Goal: Transaction & Acquisition: Register for event/course

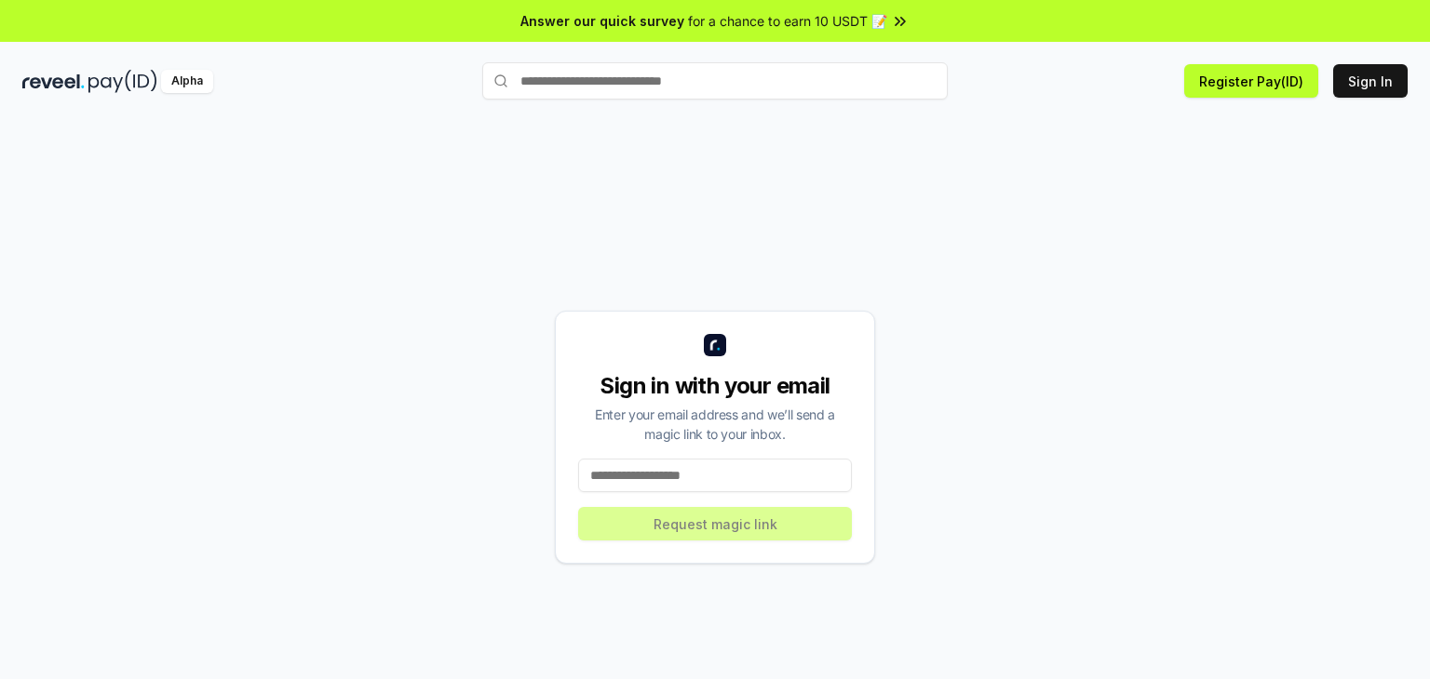
click at [755, 472] on input at bounding box center [715, 476] width 274 height 34
type input "**********"
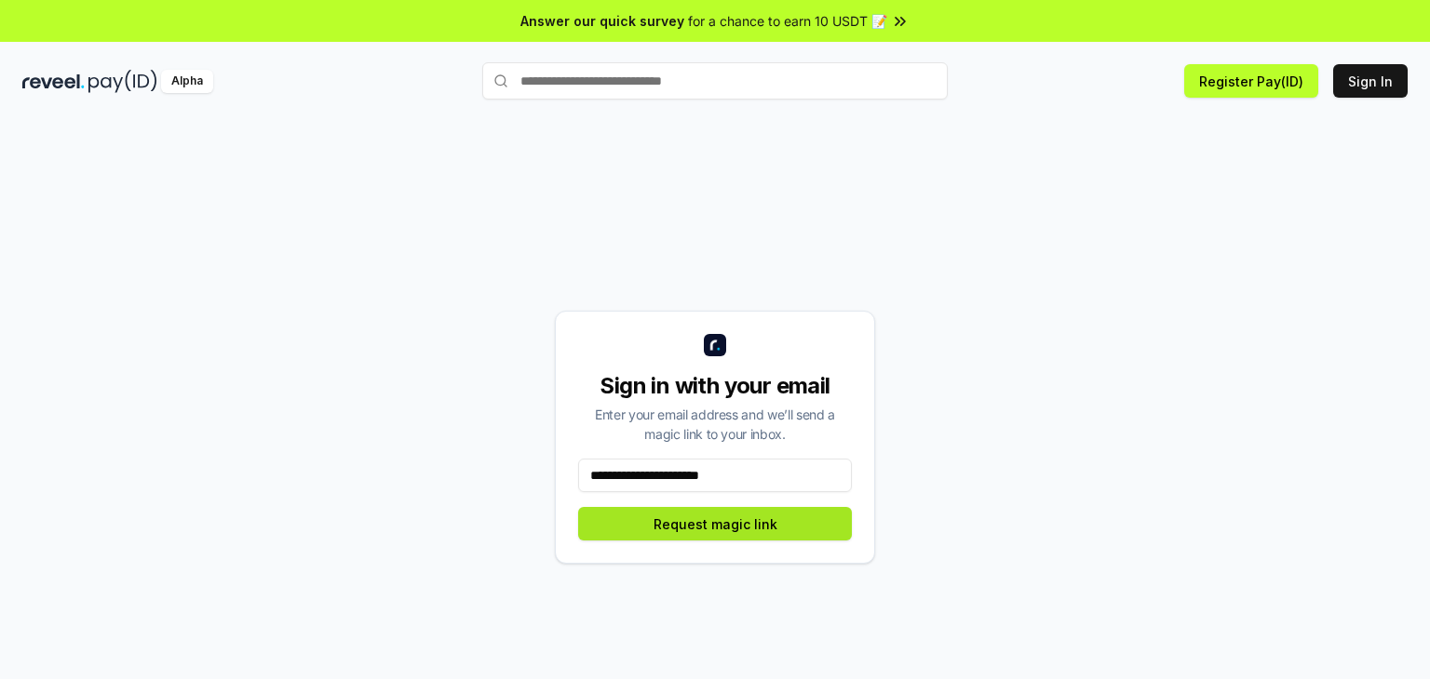
click at [739, 523] on button "Request magic link" at bounding box center [715, 524] width 274 height 34
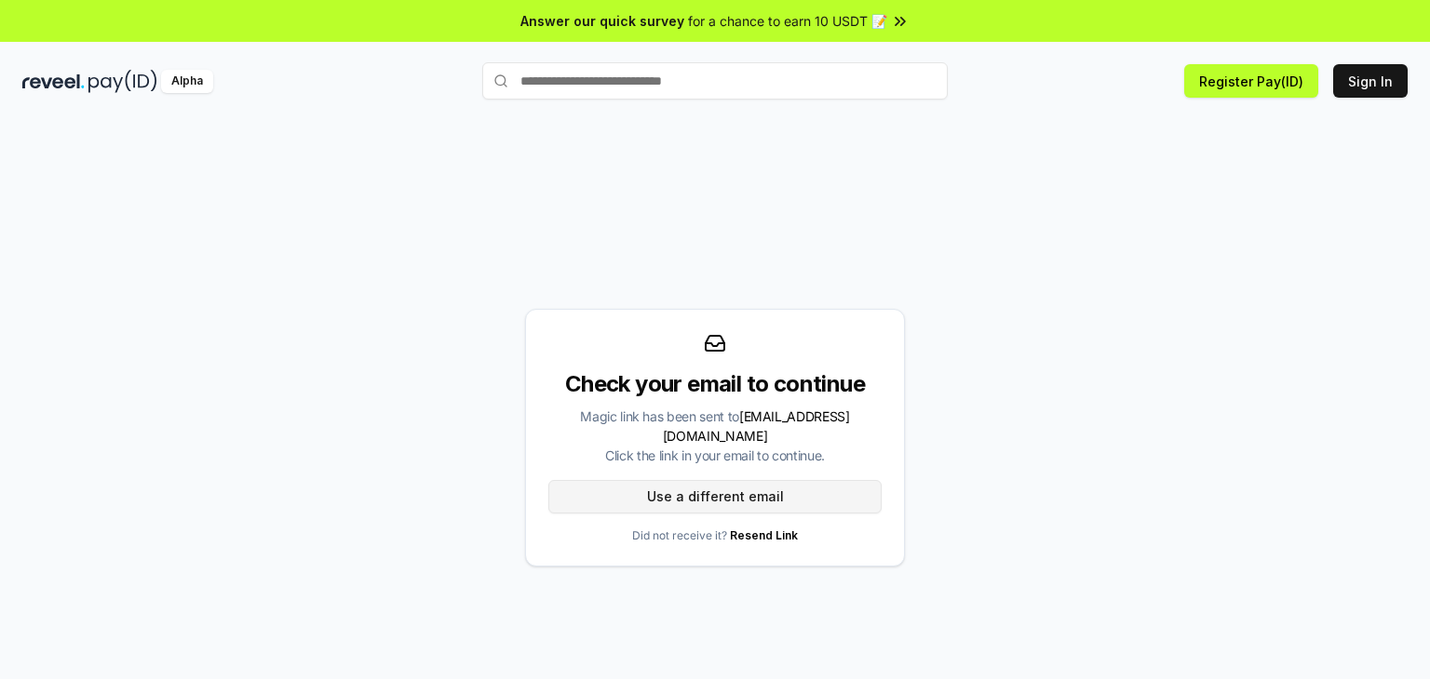
click at [745, 483] on button "Use a different email" at bounding box center [714, 497] width 333 height 34
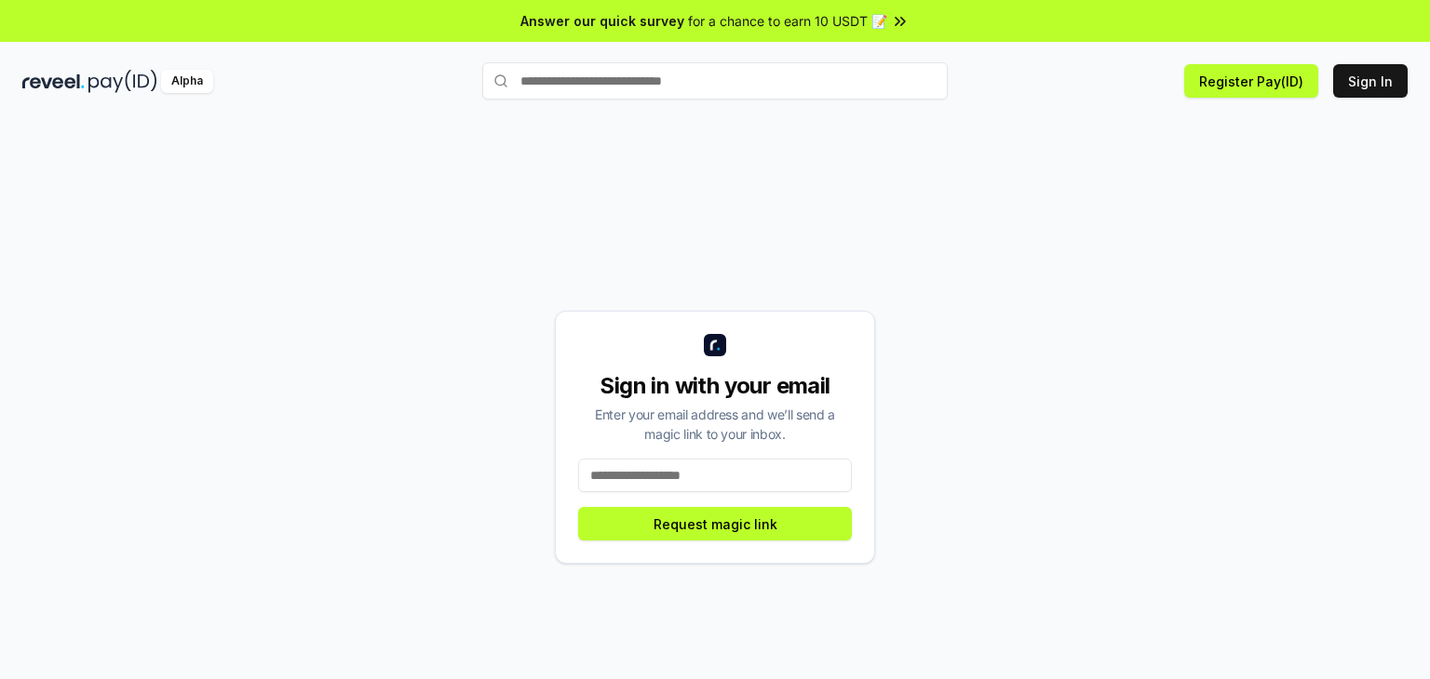
click at [673, 487] on input at bounding box center [715, 476] width 274 height 34
click at [681, 470] on input "**********" at bounding box center [715, 476] width 274 height 34
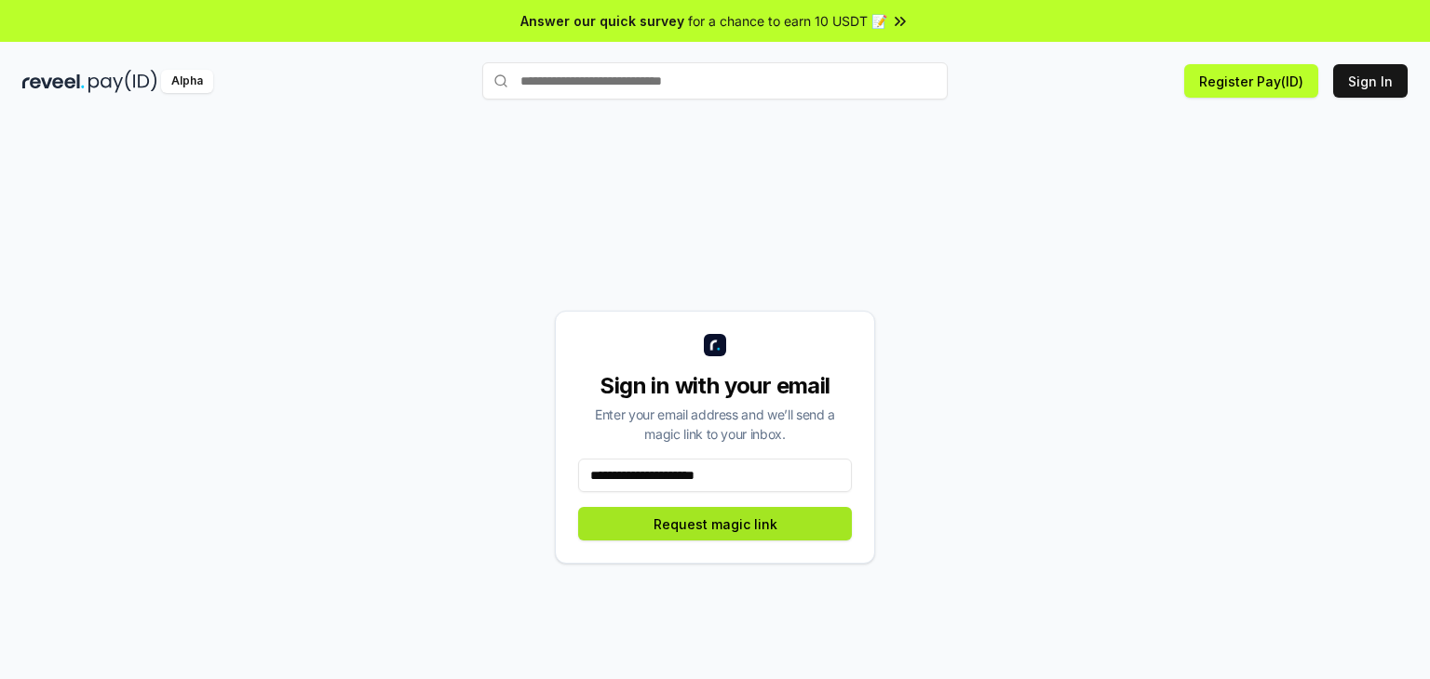
type input "**********"
click at [706, 530] on button "Request magic link" at bounding box center [715, 524] width 274 height 34
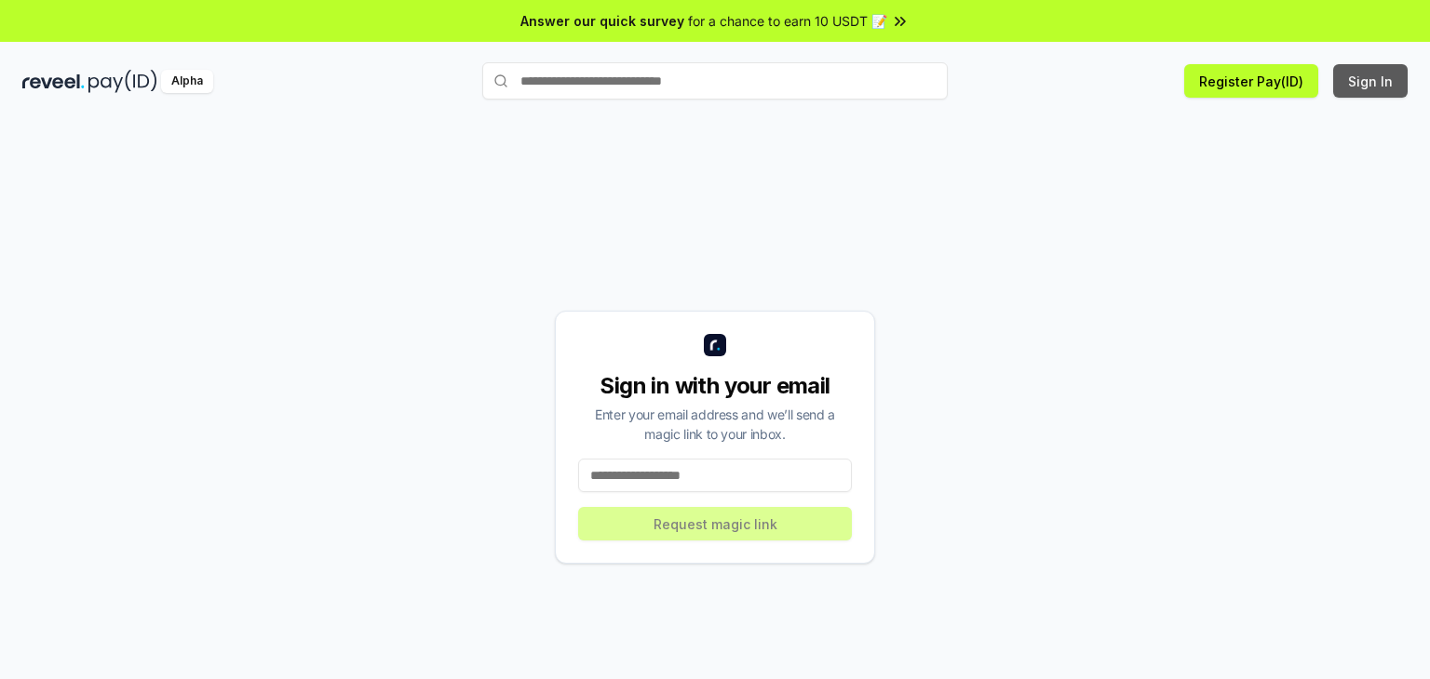
click at [1344, 87] on button "Sign In" at bounding box center [1370, 81] width 74 height 34
drag, startPoint x: 0, startPoint y: 0, endPoint x: 1108, endPoint y: 170, distance: 1120.7
click at [1108, 170] on div "Sign in with your email Enter your email address and we’ll send a magic link to…" at bounding box center [714, 437] width 1385 height 590
click at [714, 482] on input at bounding box center [715, 476] width 274 height 34
type input "**********"
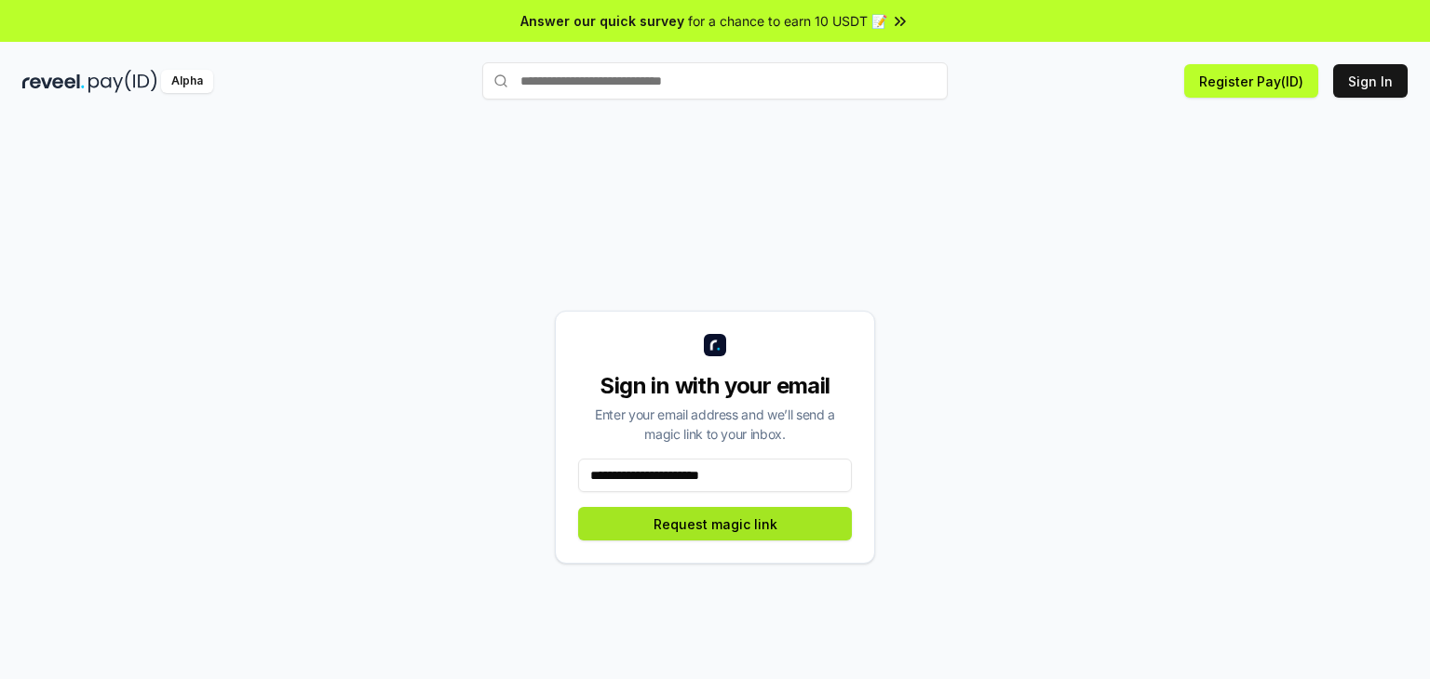
click at [725, 526] on button "Request magic link" at bounding box center [715, 524] width 274 height 34
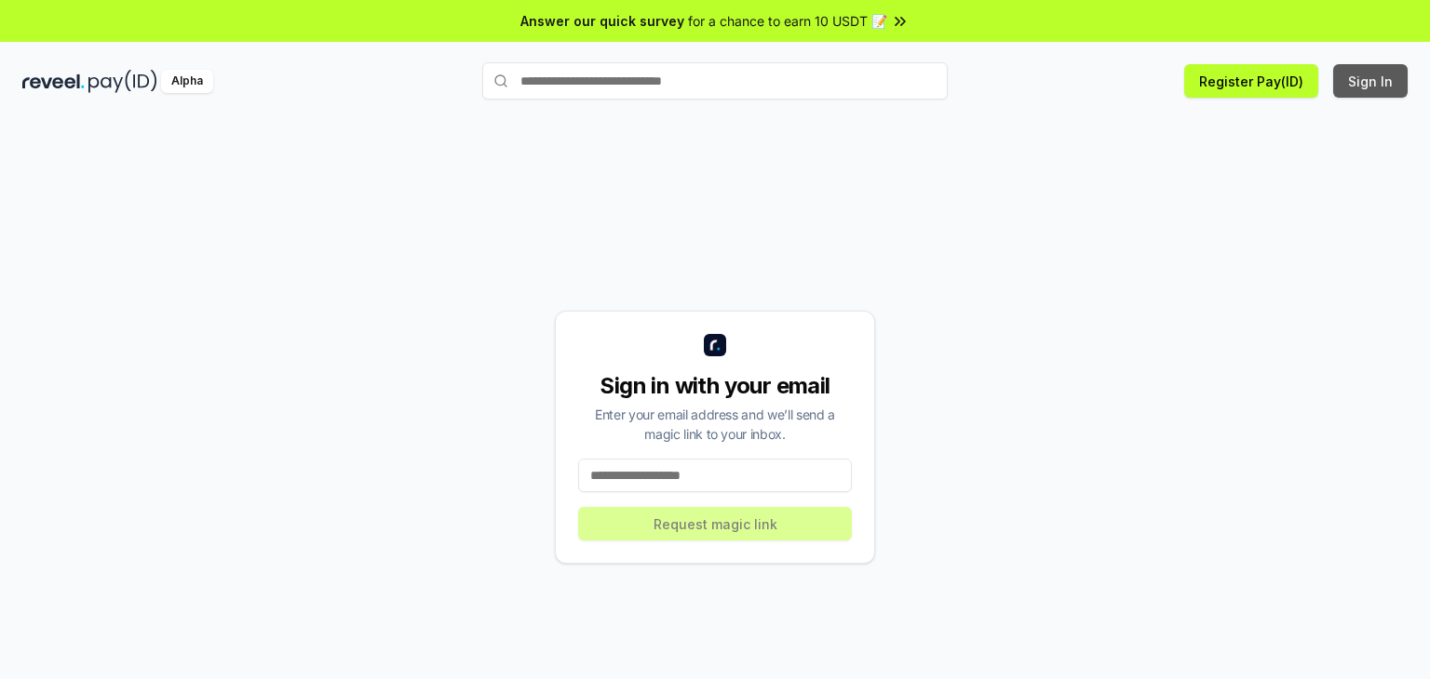
click at [1369, 78] on button "Sign In" at bounding box center [1370, 81] width 74 height 34
click at [1351, 82] on button "Sign In" at bounding box center [1370, 81] width 74 height 34
click at [836, 72] on input "text" at bounding box center [714, 80] width 465 height 37
click at [754, 90] on input "text" at bounding box center [714, 80] width 465 height 37
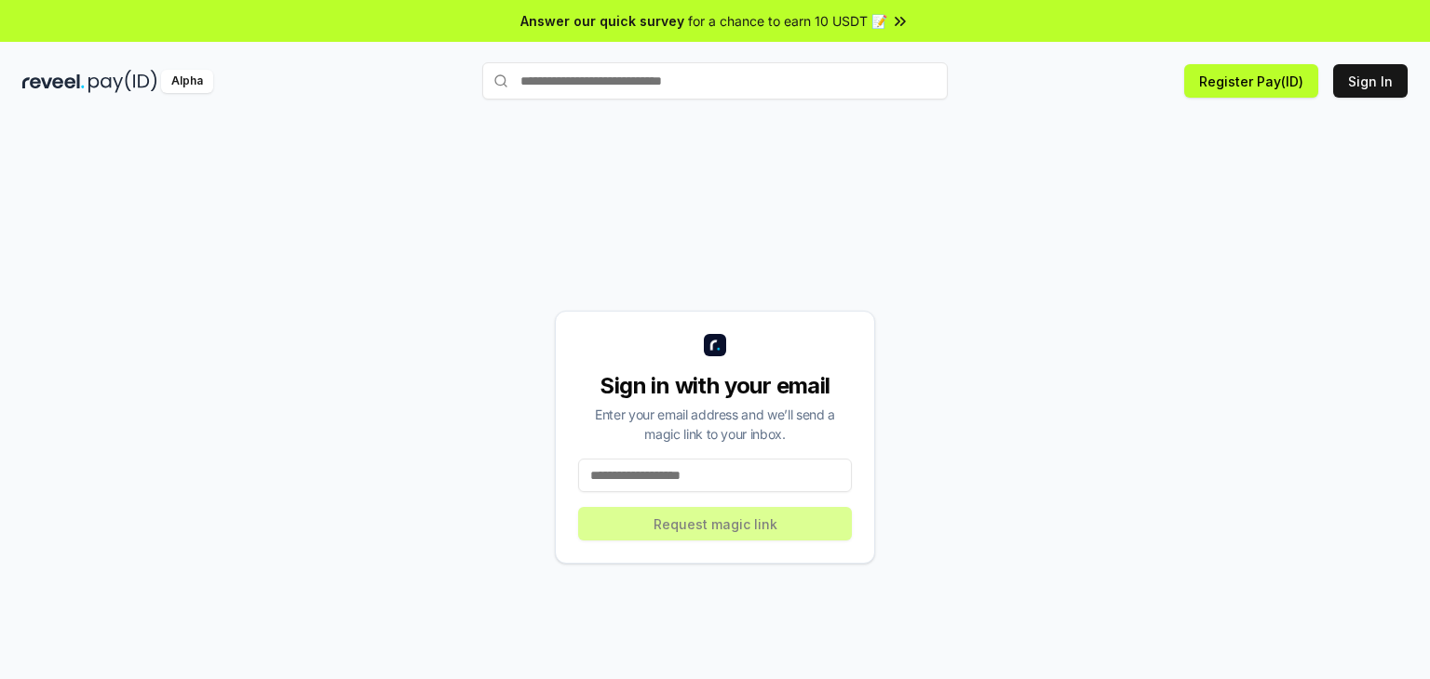
click at [792, 21] on span "for a chance to earn 10 USDT 📝" at bounding box center [787, 21] width 199 height 20
click at [715, 79] on input "text" at bounding box center [714, 80] width 465 height 37
click at [1240, 75] on button "Register Pay(ID)" at bounding box center [1251, 81] width 134 height 34
click at [1350, 79] on button "Sign In" at bounding box center [1370, 81] width 74 height 34
click at [752, 87] on input "text" at bounding box center [714, 80] width 465 height 37
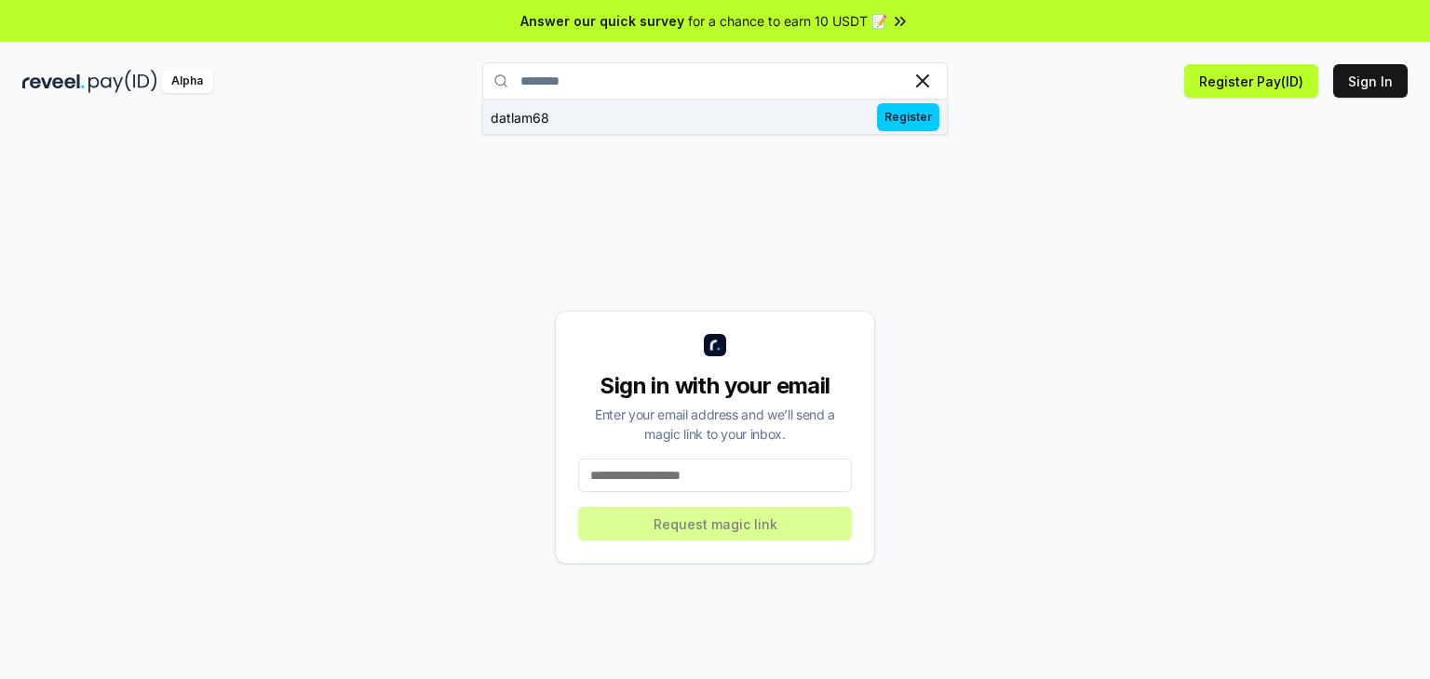
type input "********"
click at [890, 124] on span "Register" at bounding box center [908, 117] width 62 height 28
click at [767, 473] on input at bounding box center [715, 476] width 274 height 34
type input "**********"
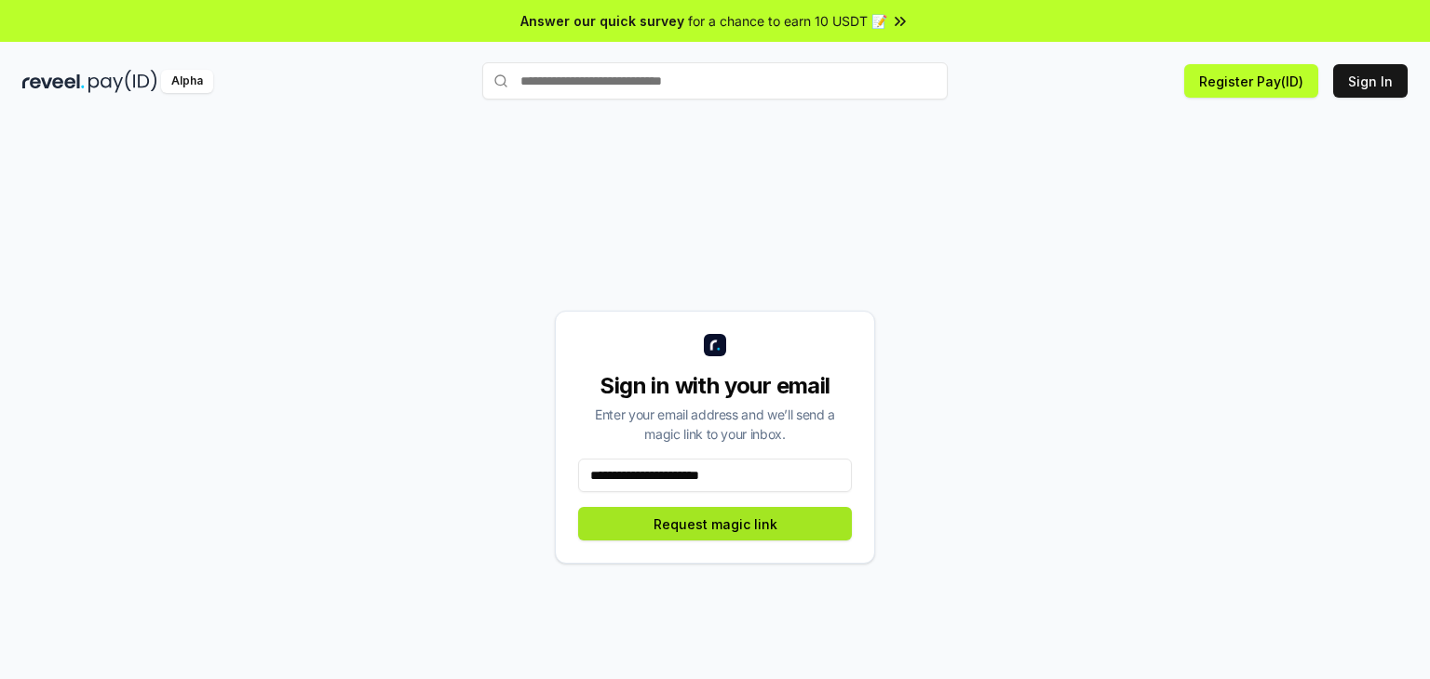
click at [756, 535] on button "Request magic link" at bounding box center [715, 524] width 274 height 34
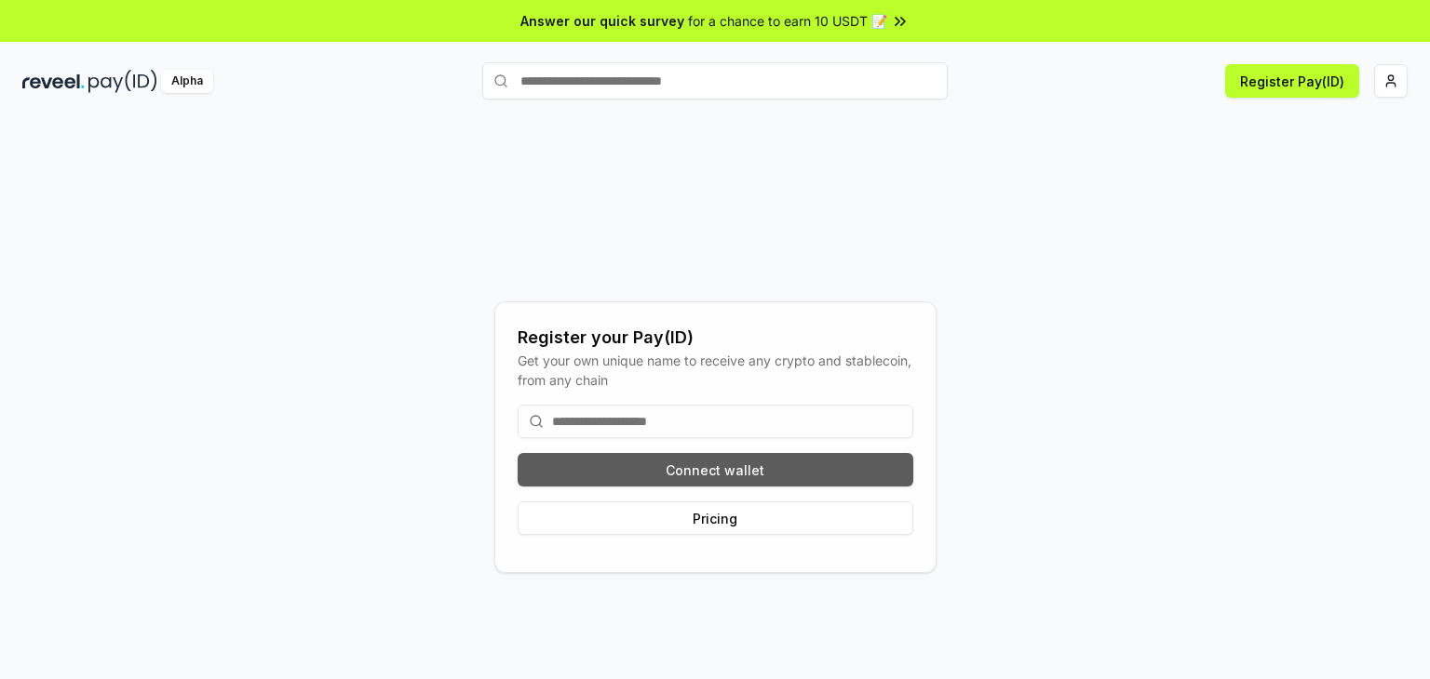
click at [670, 462] on button "Connect wallet" at bounding box center [716, 470] width 396 height 34
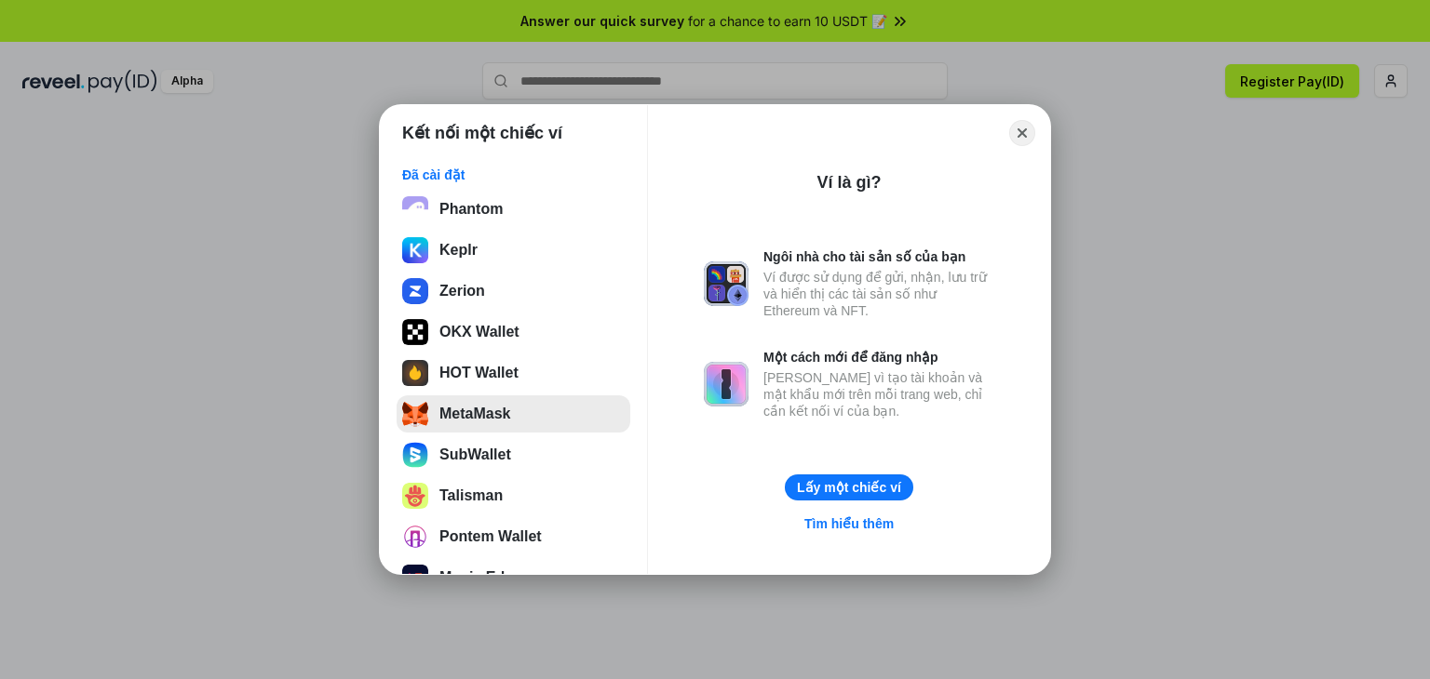
click at [502, 410] on button "MetaMask" at bounding box center [514, 414] width 234 height 37
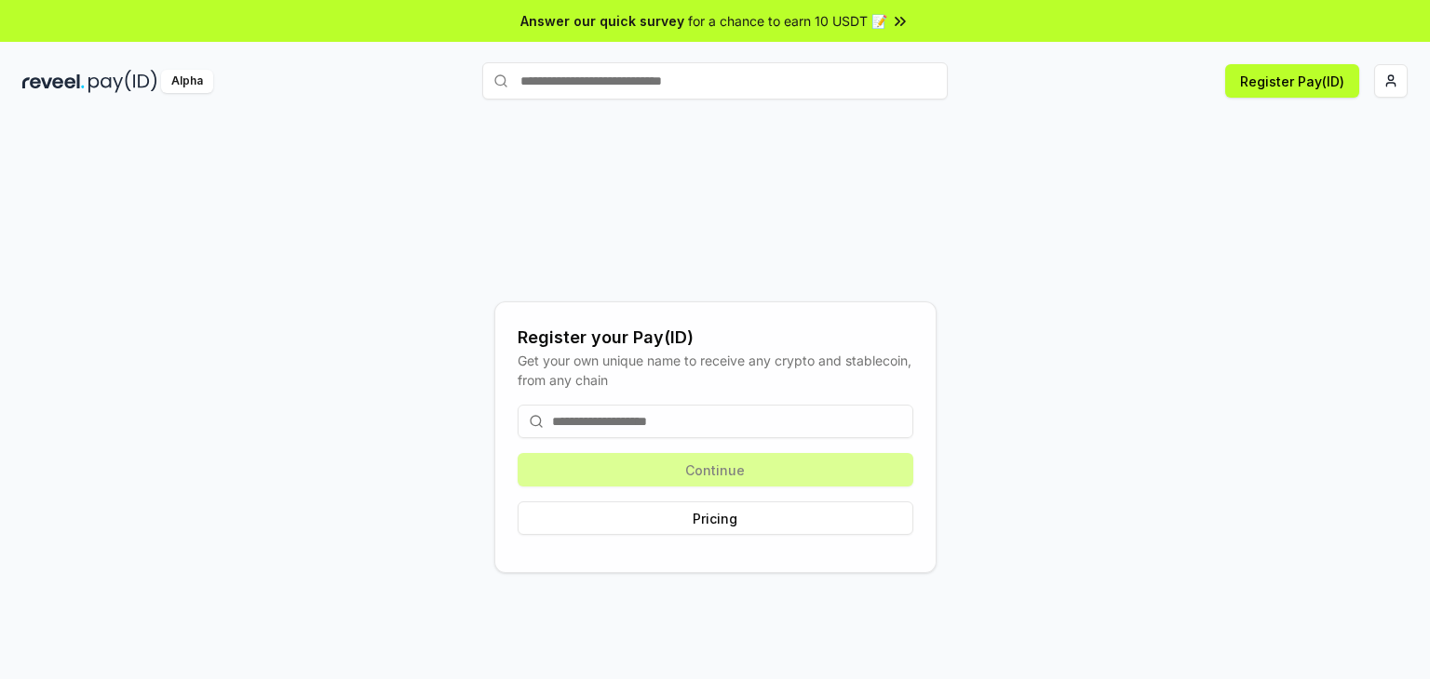
click at [712, 423] on input at bounding box center [716, 422] width 396 height 34
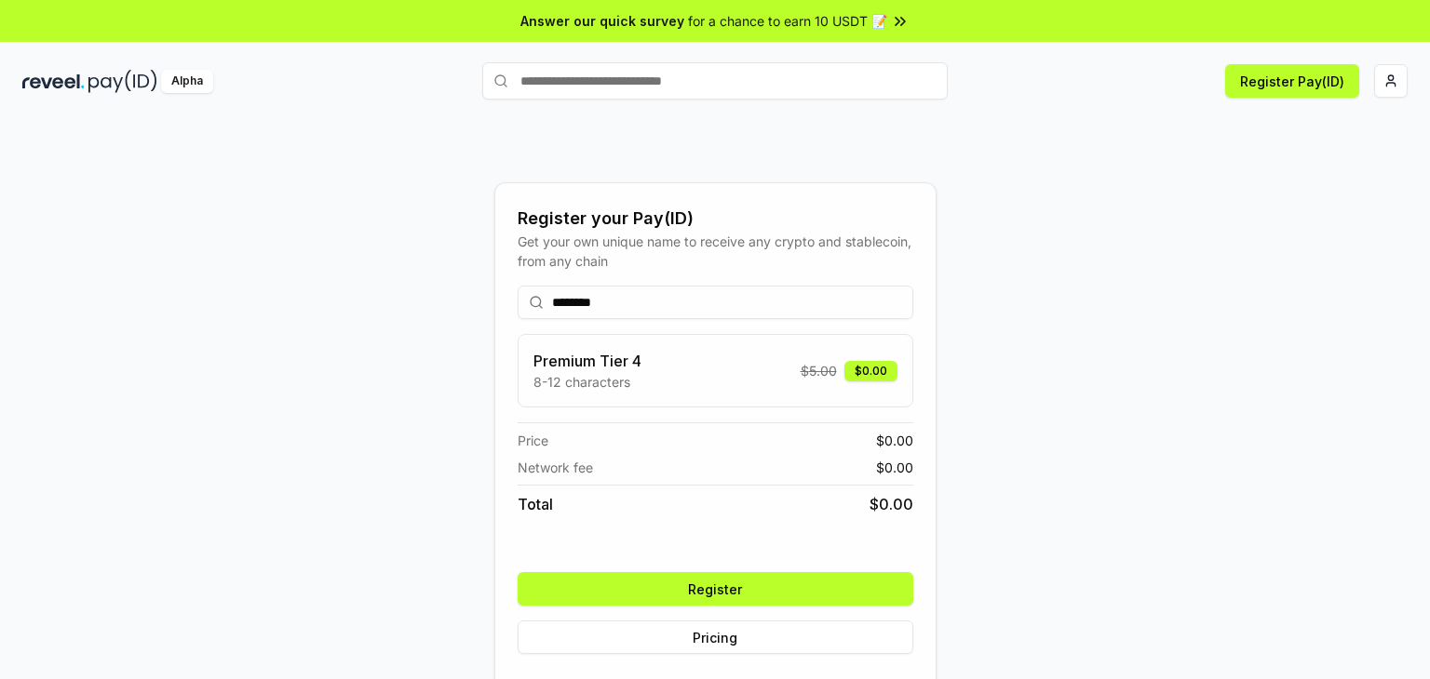
type input "********"
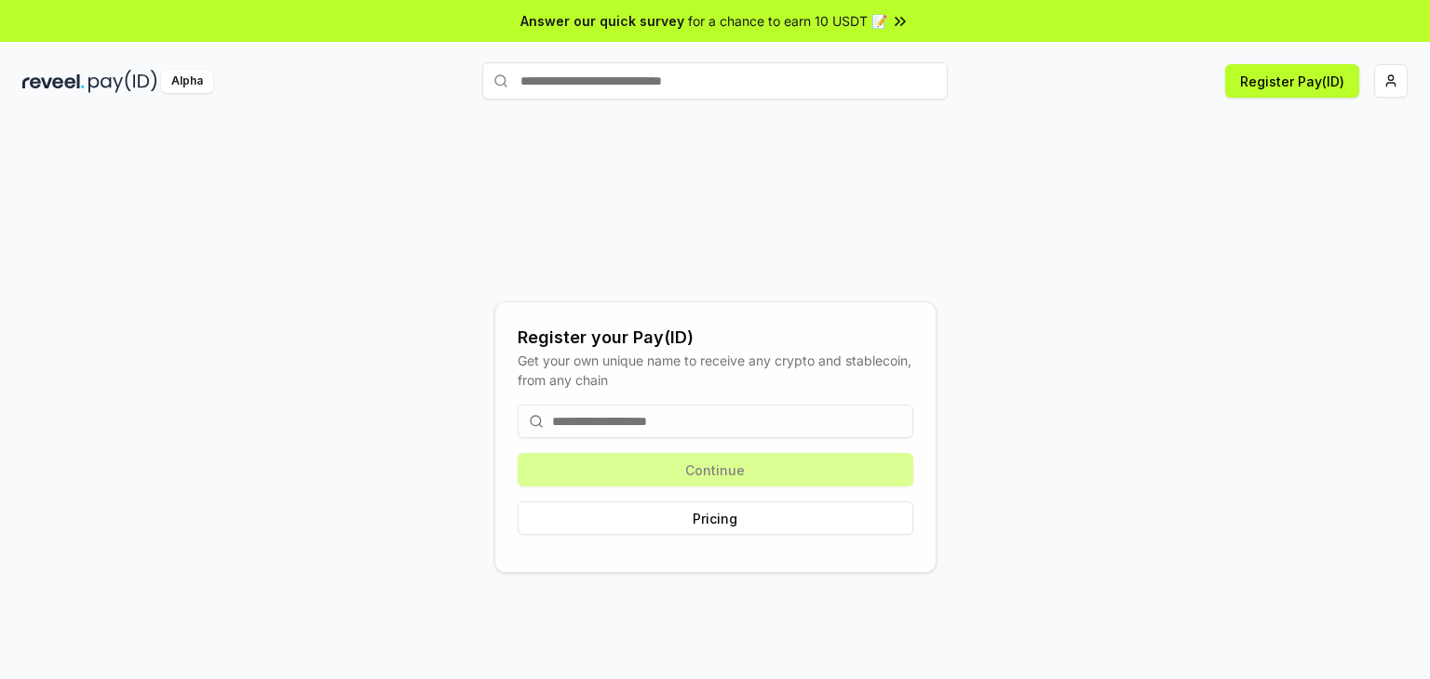
click at [758, 429] on input at bounding box center [716, 422] width 396 height 34
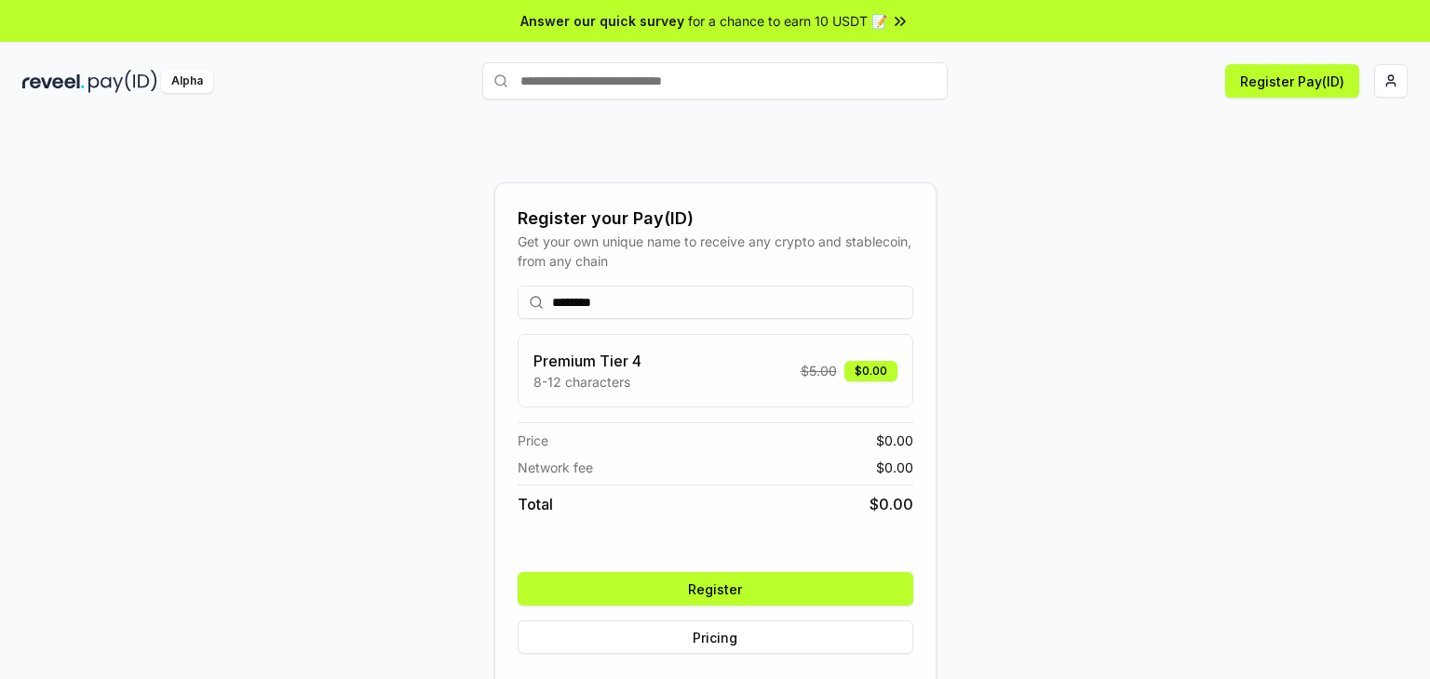
type input "********"
click at [706, 598] on button "Register" at bounding box center [716, 589] width 396 height 34
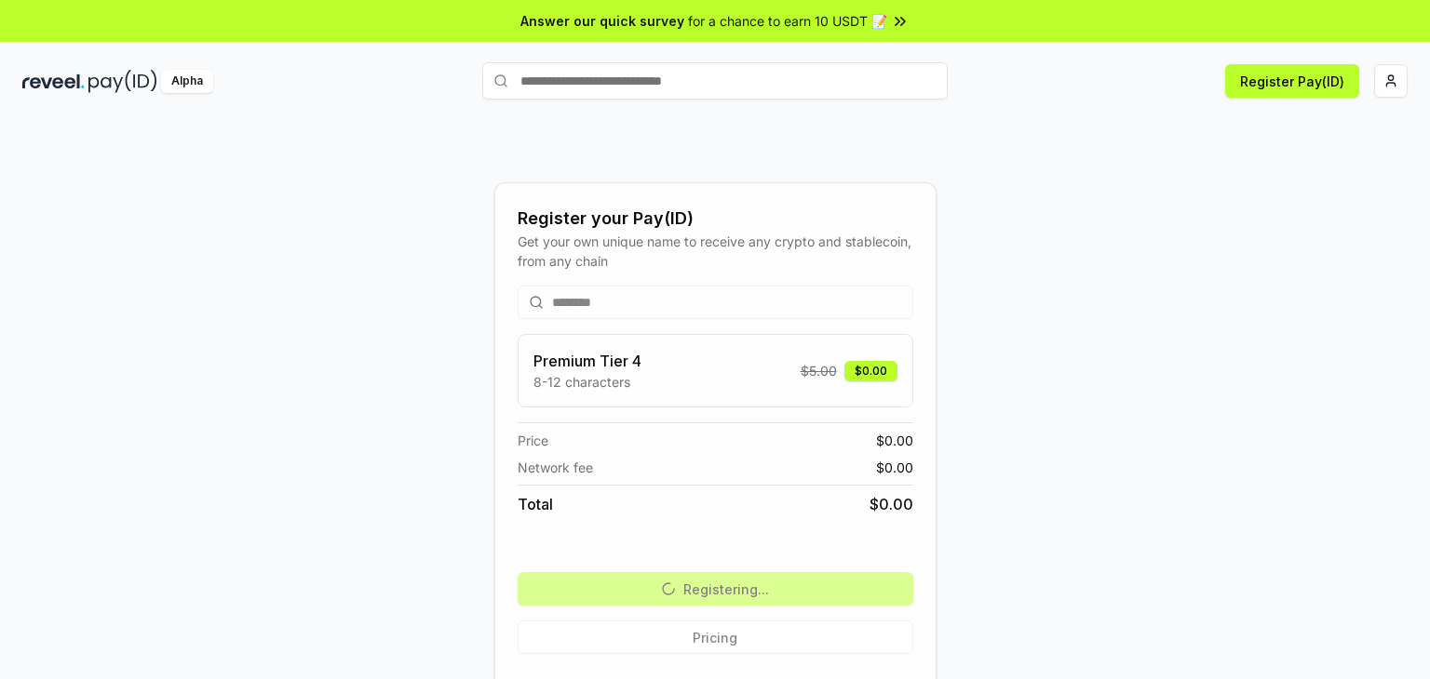
click at [898, 155] on div "Register your Pay(ID) Get your own unique name to receive any crypto and stable…" at bounding box center [714, 437] width 1385 height 590
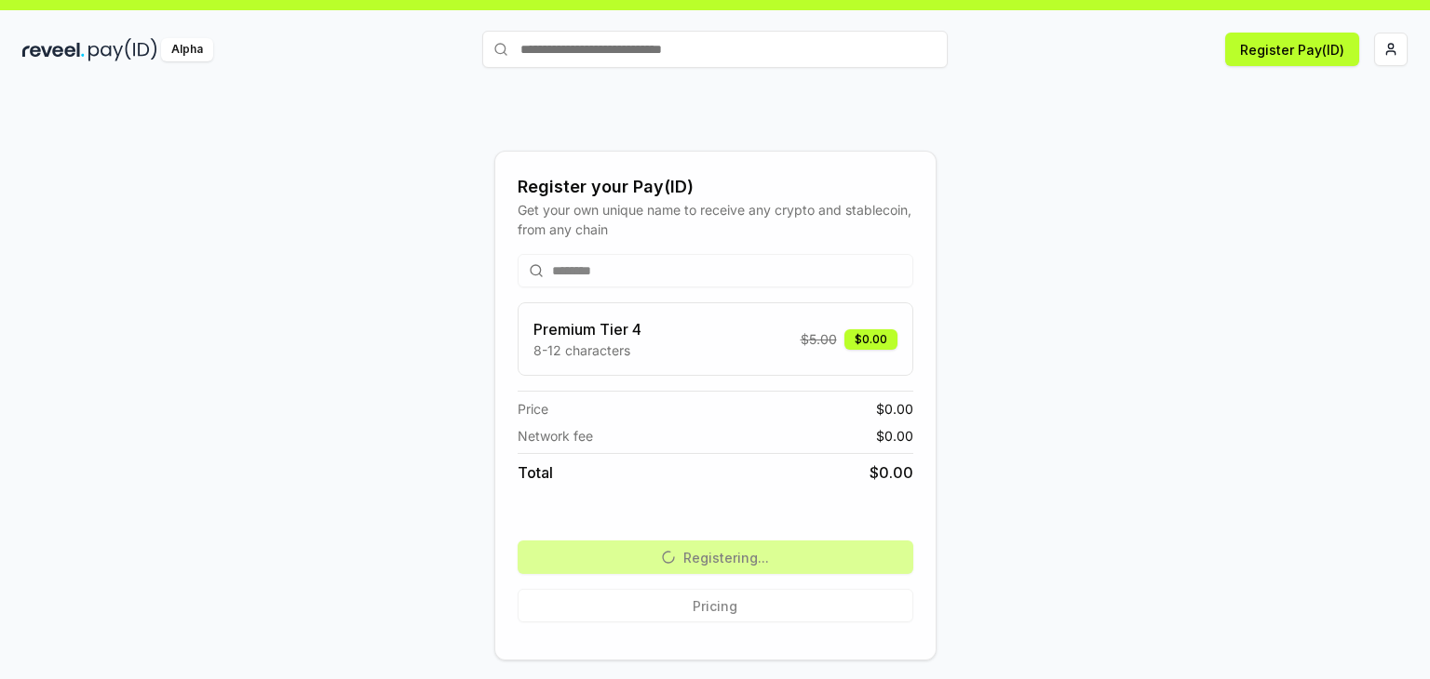
scroll to position [52, 0]
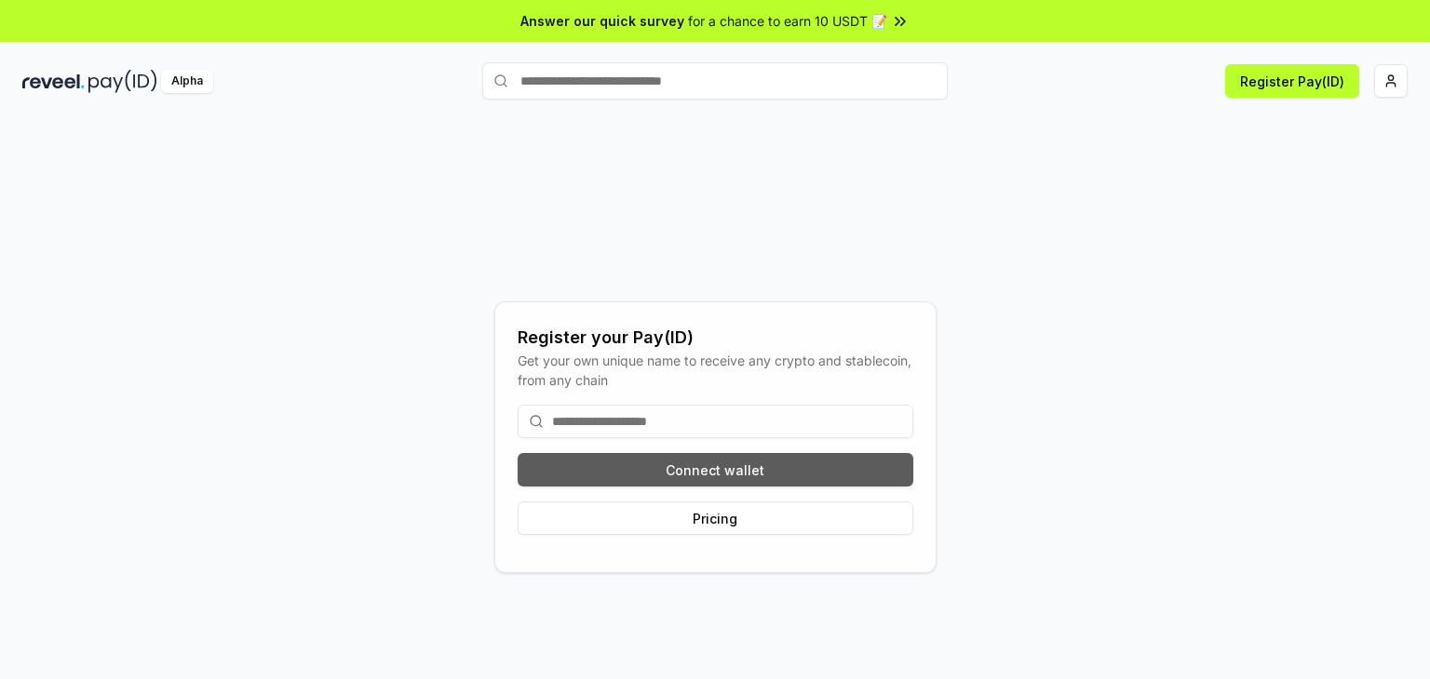
click at [747, 466] on button "Connect wallet" at bounding box center [716, 470] width 396 height 34
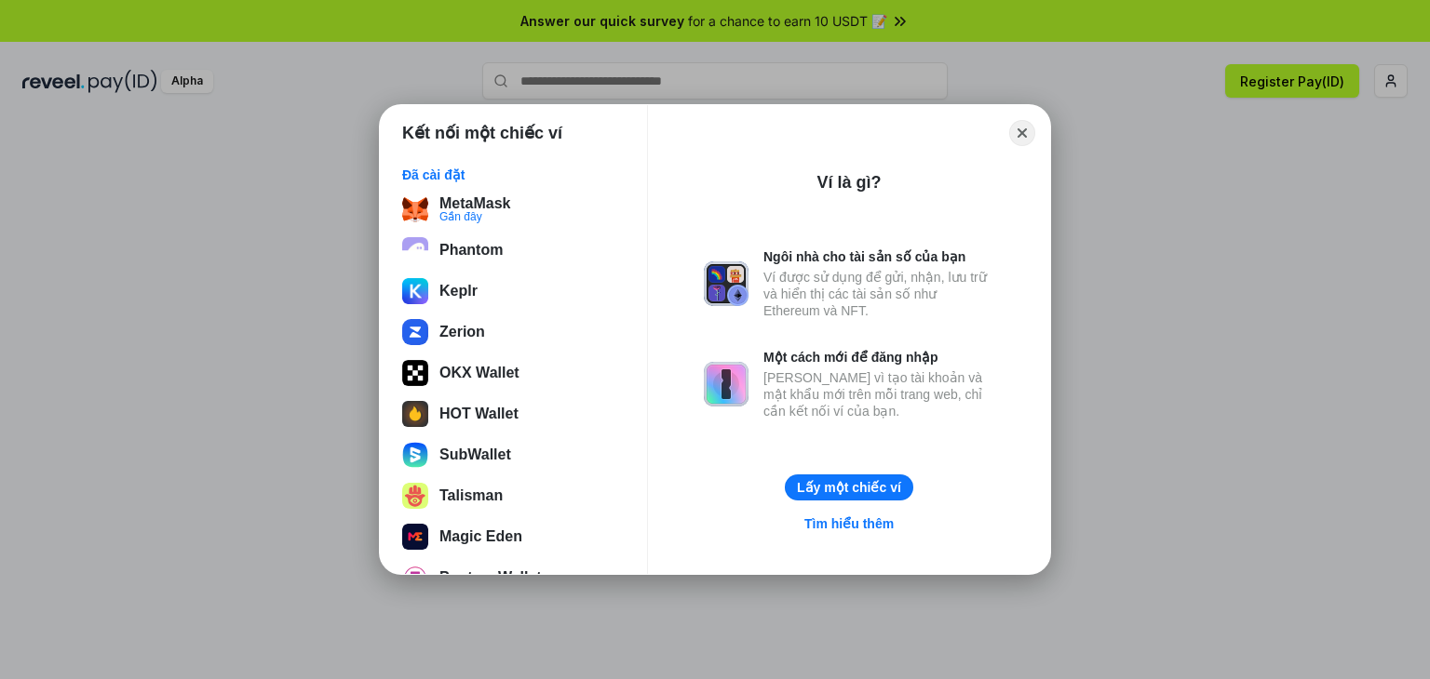
click at [436, 188] on div "Đã cài đặt MetaMask Gần đây Phantom Keplr Zerion OKX Wallet HOT Wallet SubWalle…" at bounding box center [513, 363] width 267 height 423
click at [439, 196] on button "MetaMask Gần đây" at bounding box center [514, 209] width 234 height 37
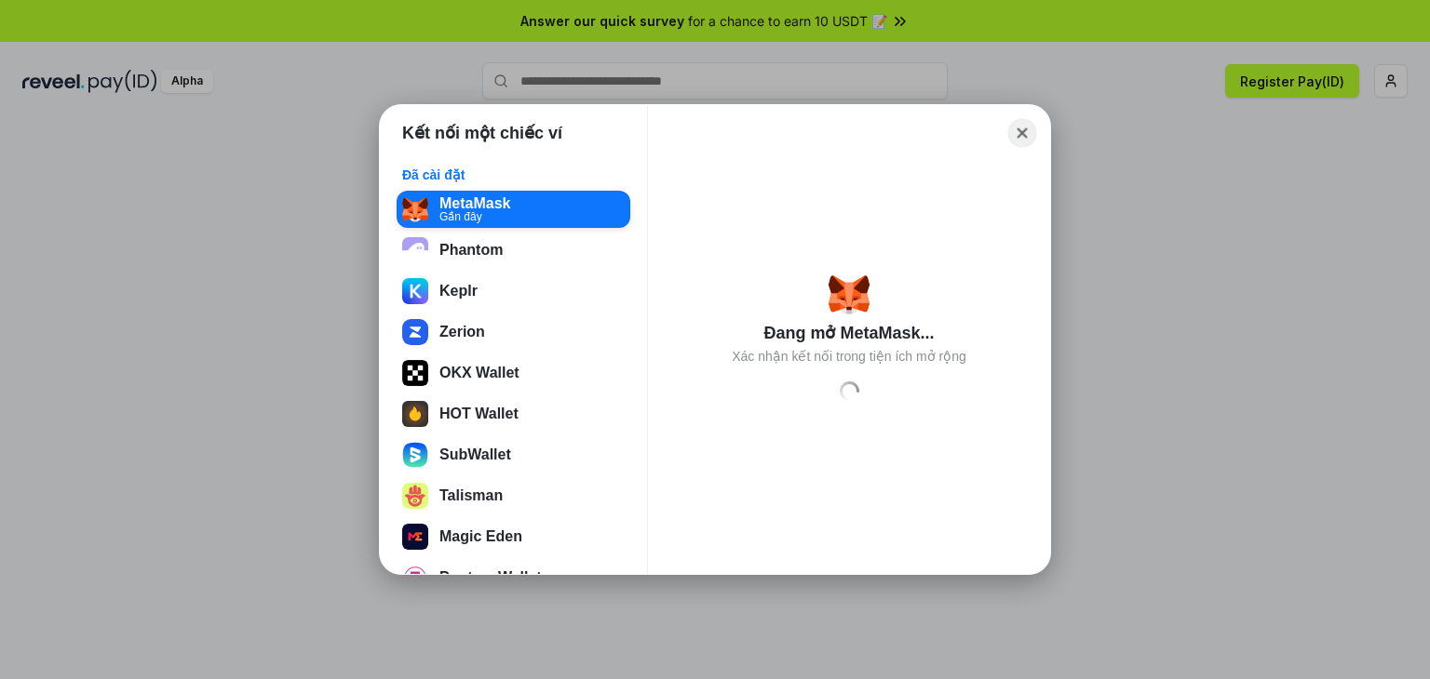
click at [1016, 125] on button "Close" at bounding box center [1022, 133] width 29 height 29
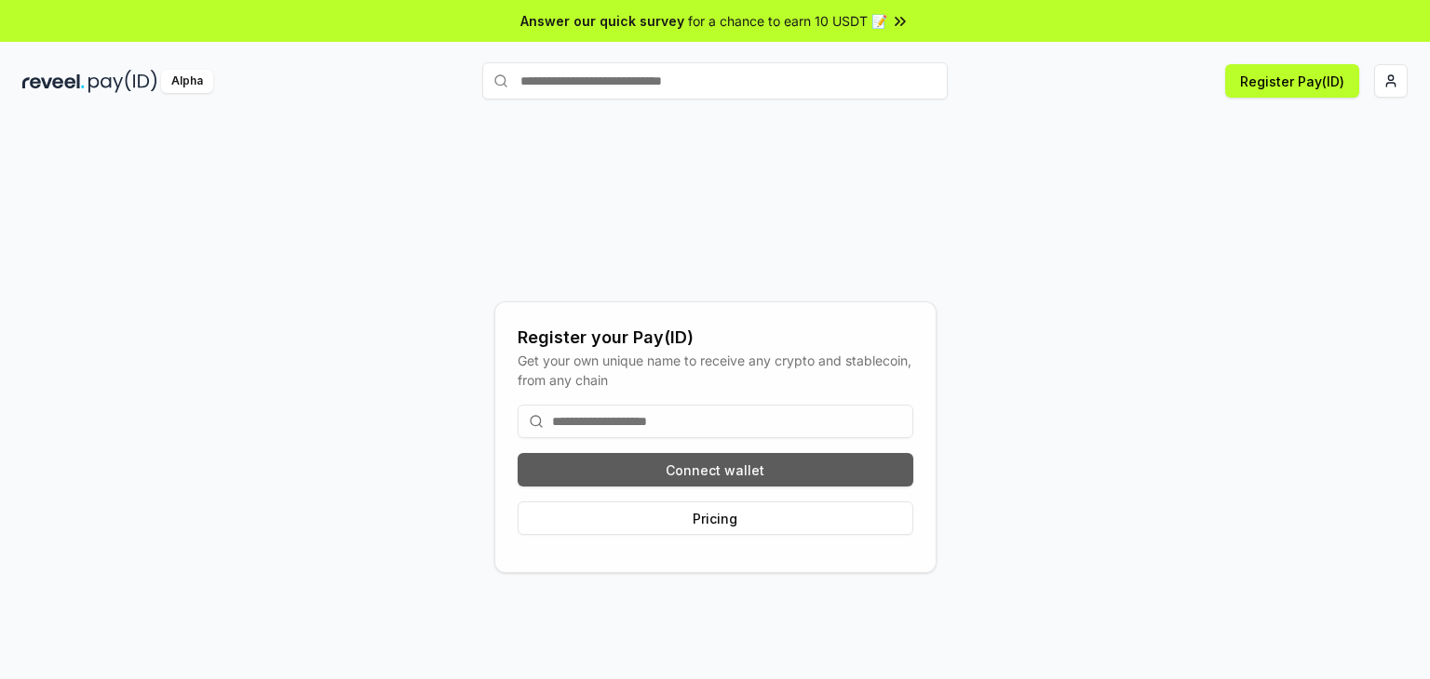
click at [755, 463] on button "Connect wallet" at bounding box center [716, 470] width 396 height 34
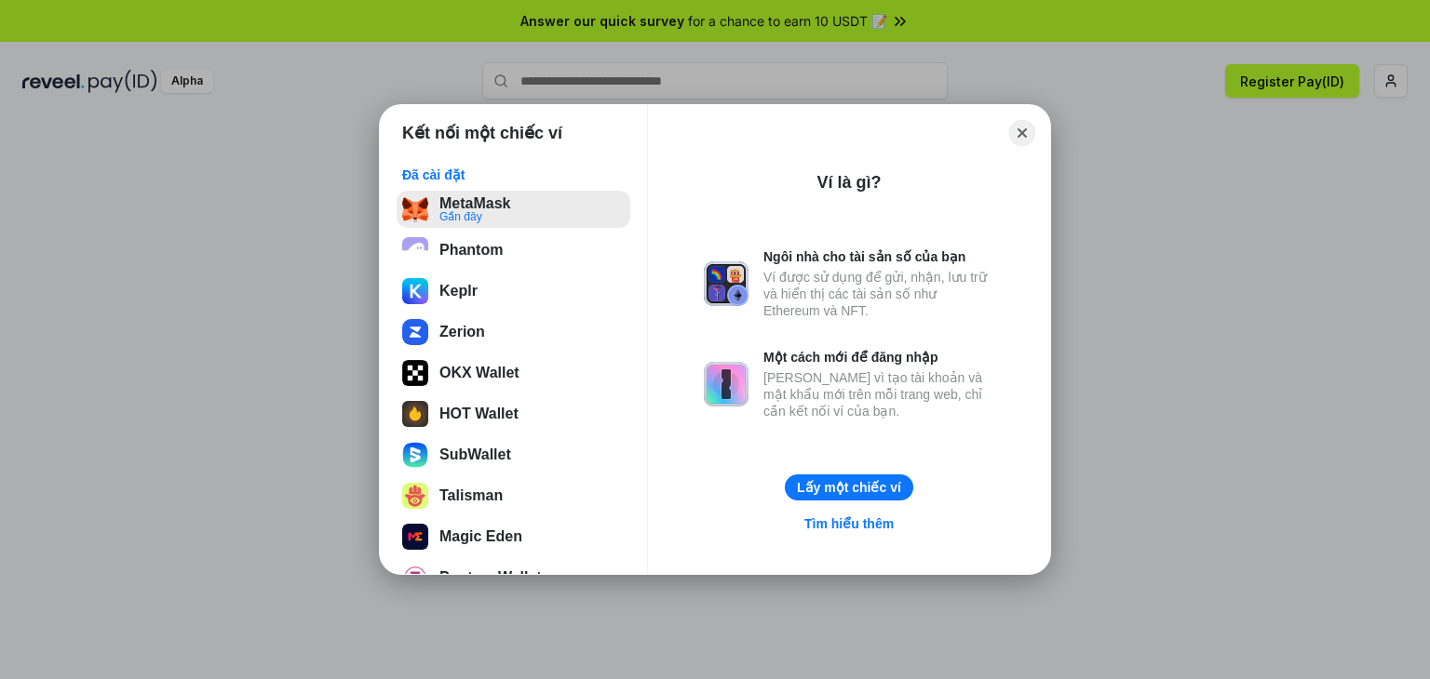
click at [518, 222] on button "MetaMask Gần đây" at bounding box center [514, 209] width 234 height 37
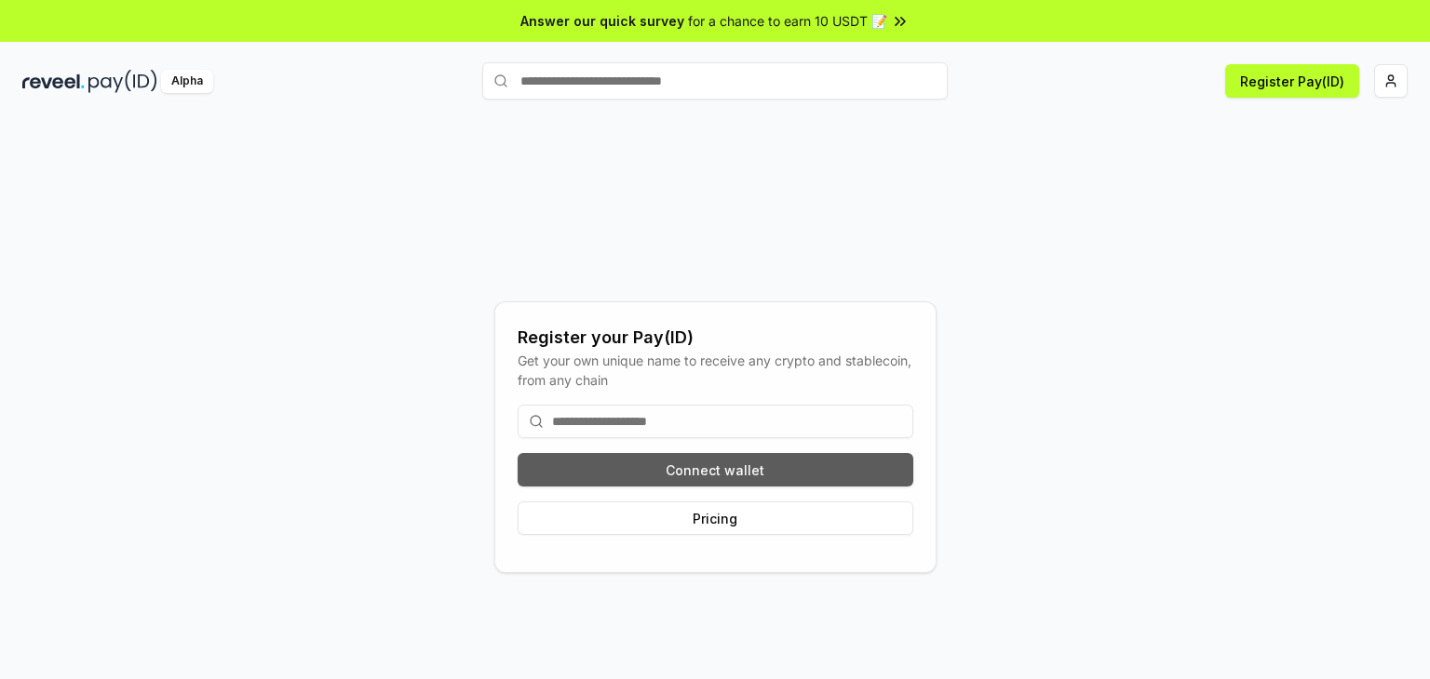
click at [763, 463] on button "Connect wallet" at bounding box center [716, 470] width 396 height 34
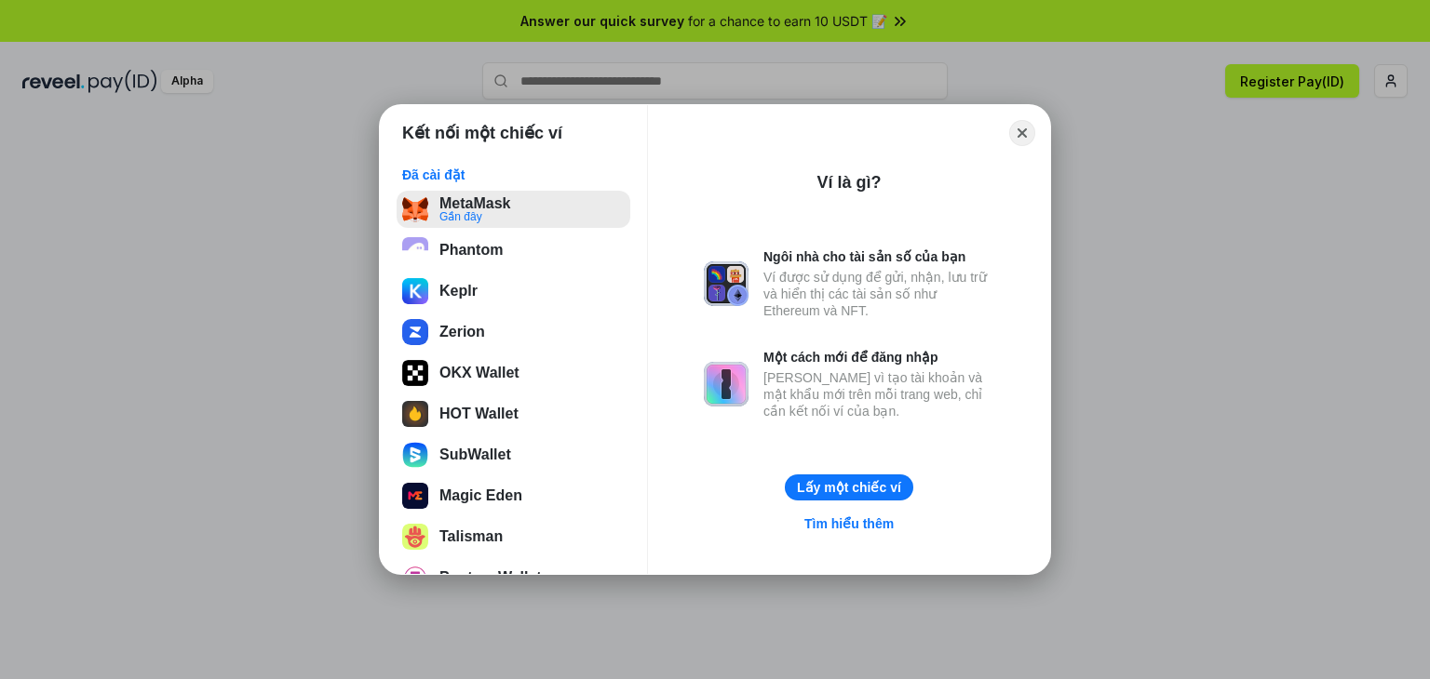
click at [485, 214] on button "MetaMask Gần đây" at bounding box center [514, 209] width 234 height 37
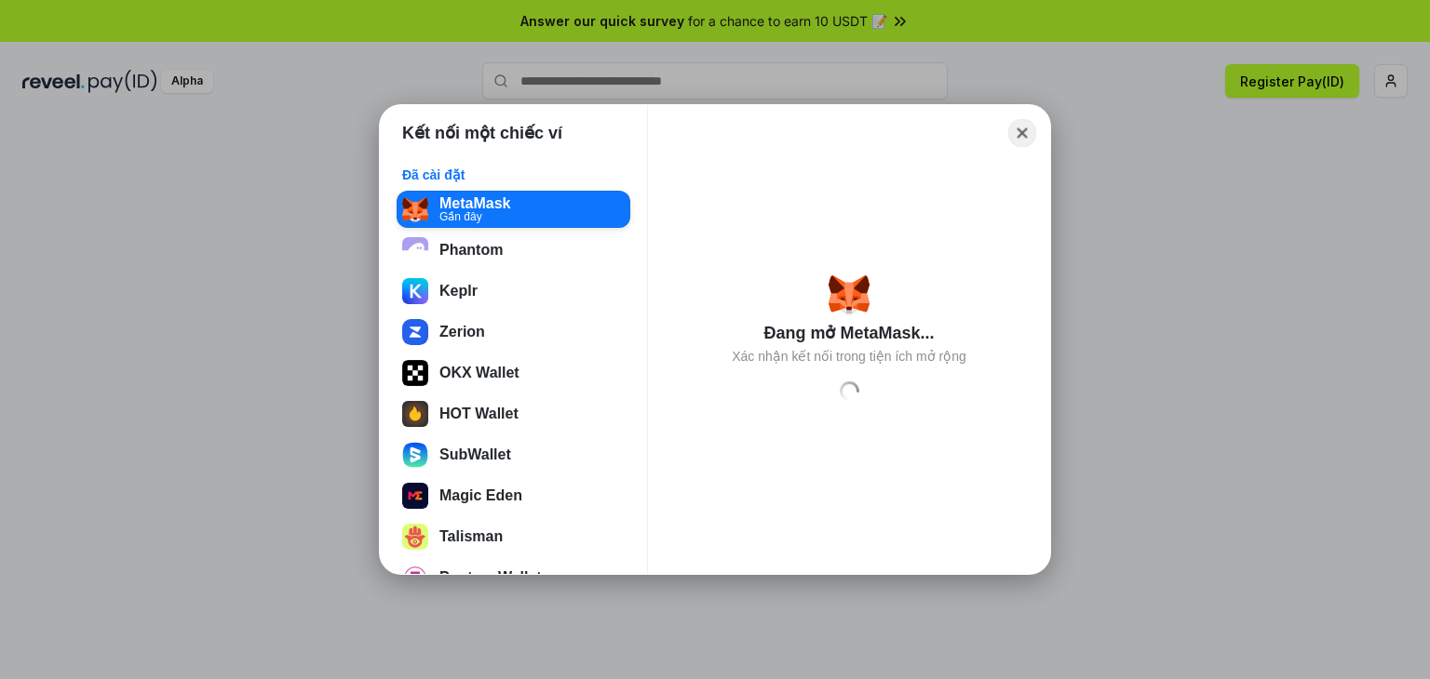
click at [1021, 132] on button "Close" at bounding box center [1022, 133] width 29 height 29
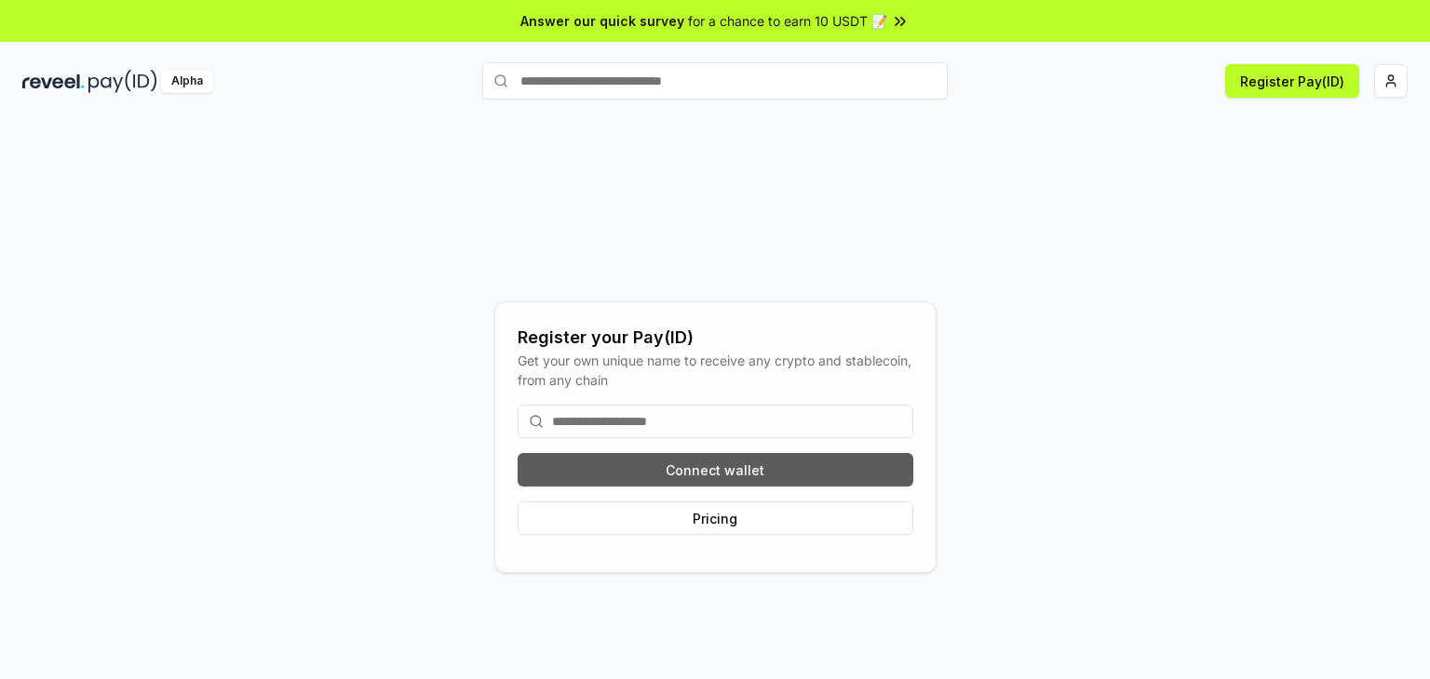
click at [714, 482] on button "Connect wallet" at bounding box center [716, 470] width 396 height 34
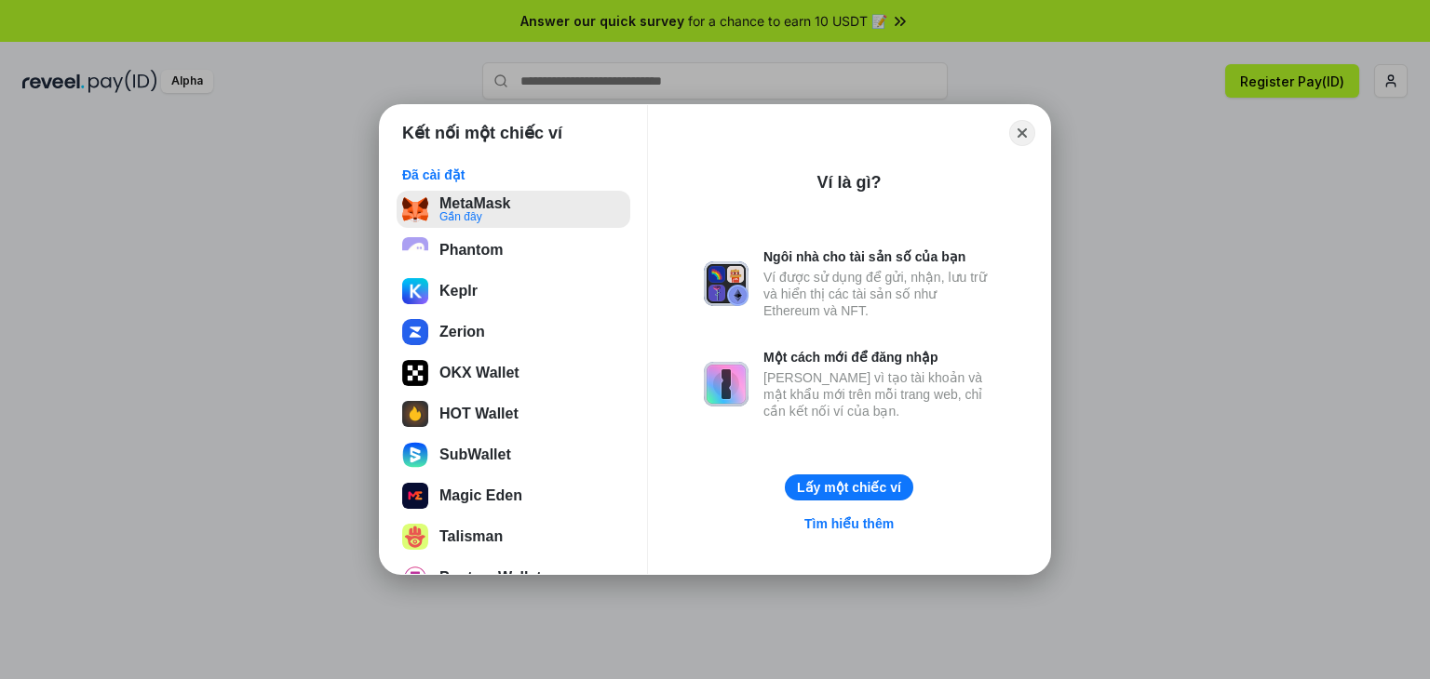
click at [495, 221] on button "MetaMask Gần đây" at bounding box center [514, 209] width 234 height 37
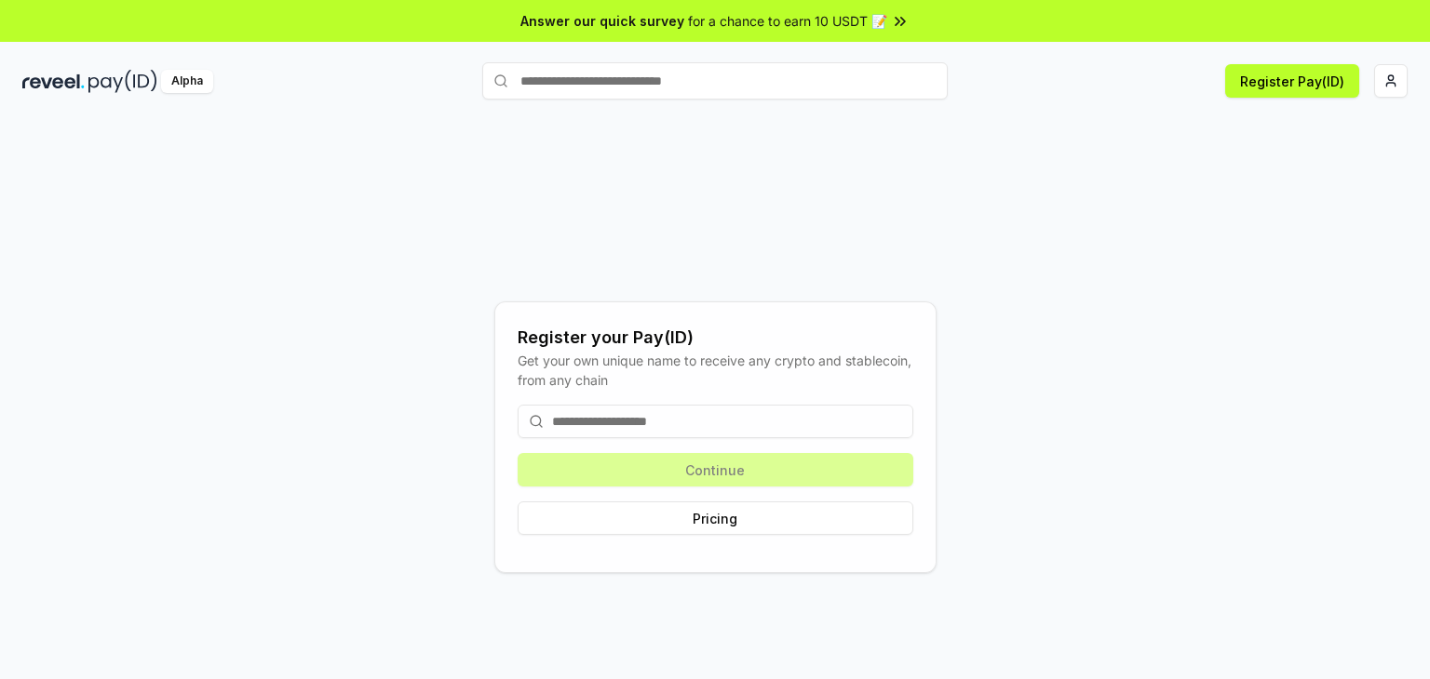
click at [781, 427] on input at bounding box center [716, 422] width 396 height 34
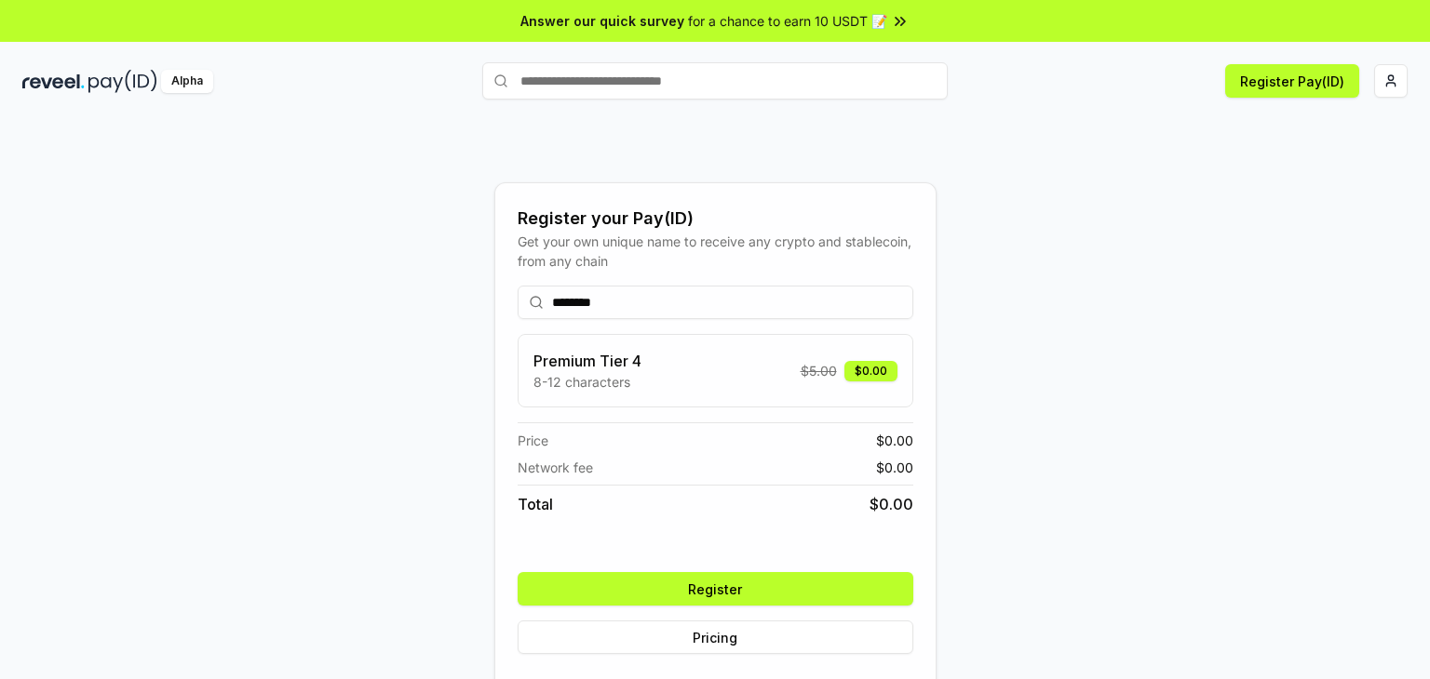
type input "********"
click at [788, 576] on button "Register" at bounding box center [716, 589] width 396 height 34
